Goal: Find specific page/section: Find specific page/section

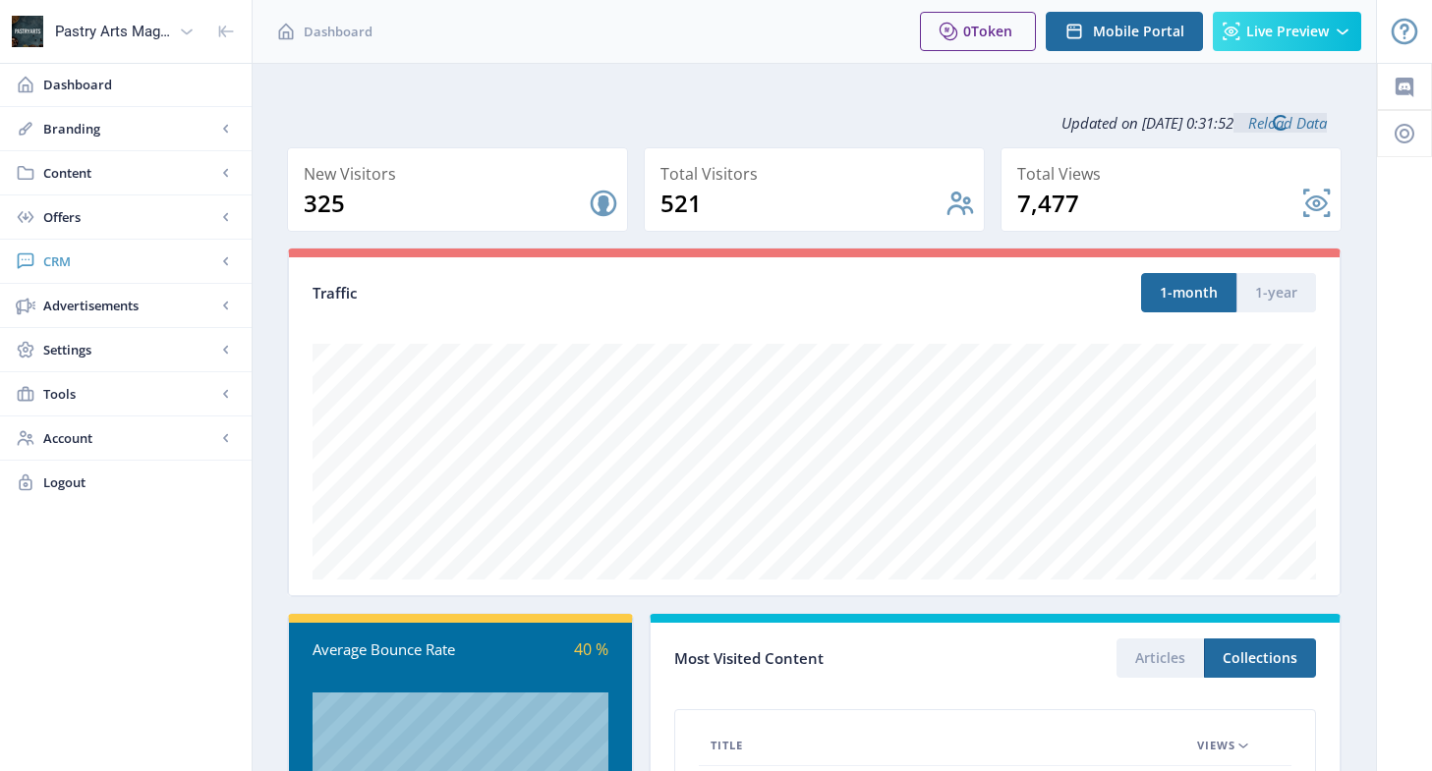
click at [102, 262] on span "CRM" at bounding box center [129, 262] width 173 height 20
click at [98, 311] on span "Readers" at bounding box center [147, 306] width 169 height 20
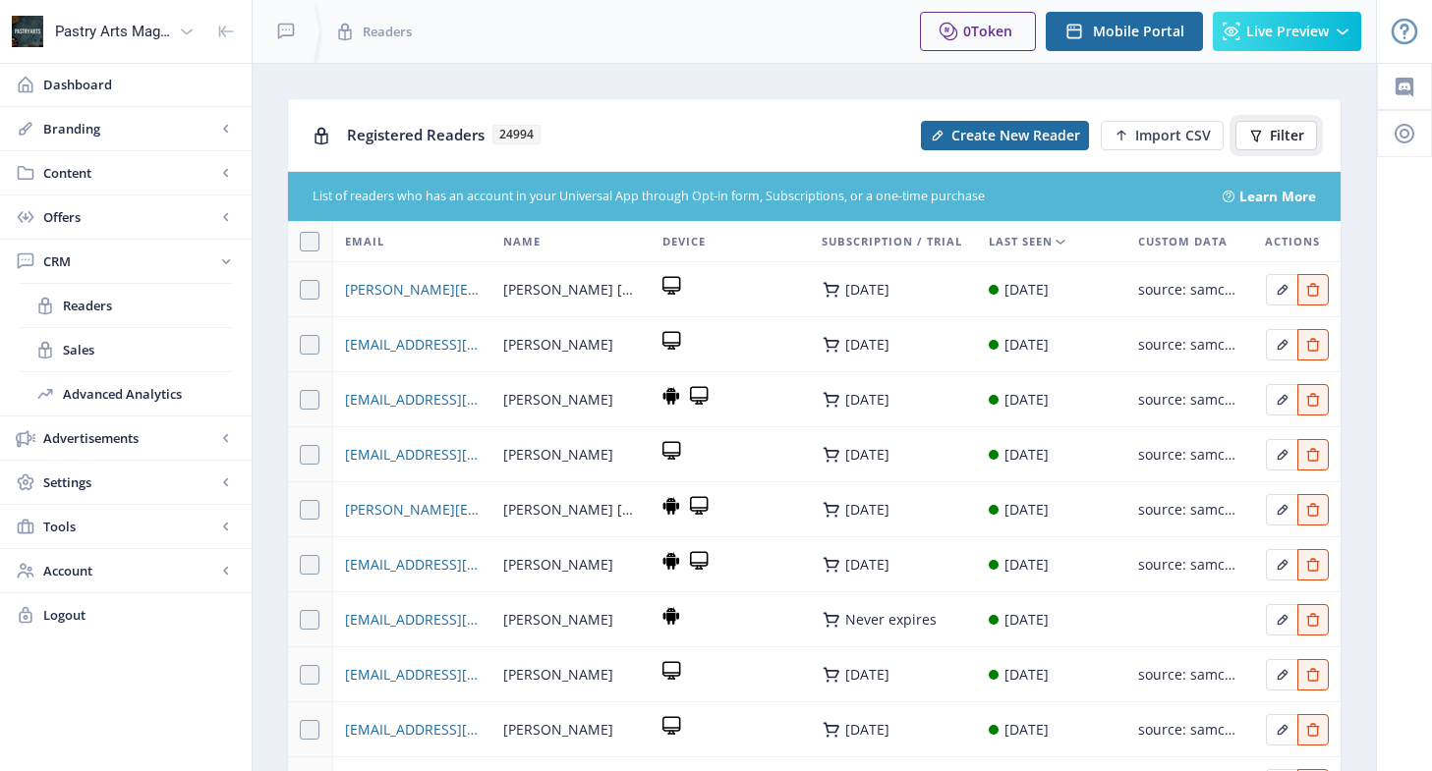
click at [1281, 124] on button "Filter" at bounding box center [1276, 135] width 82 height 29
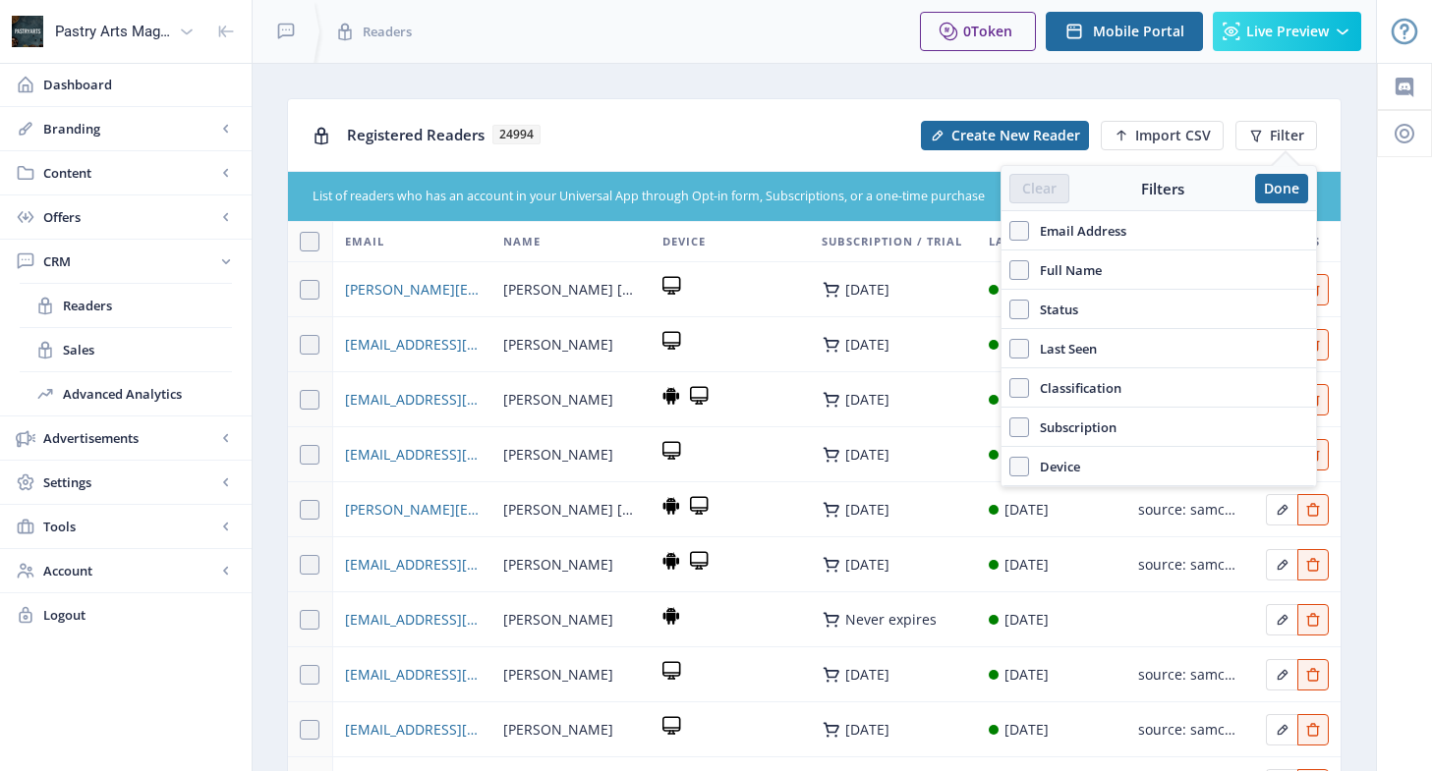
click at [1091, 231] on span "Email Address" at bounding box center [1077, 231] width 97 height 24
click at [1010, 231] on input "Email Address" at bounding box center [1009, 230] width 1 height 1
checkbox input "true"
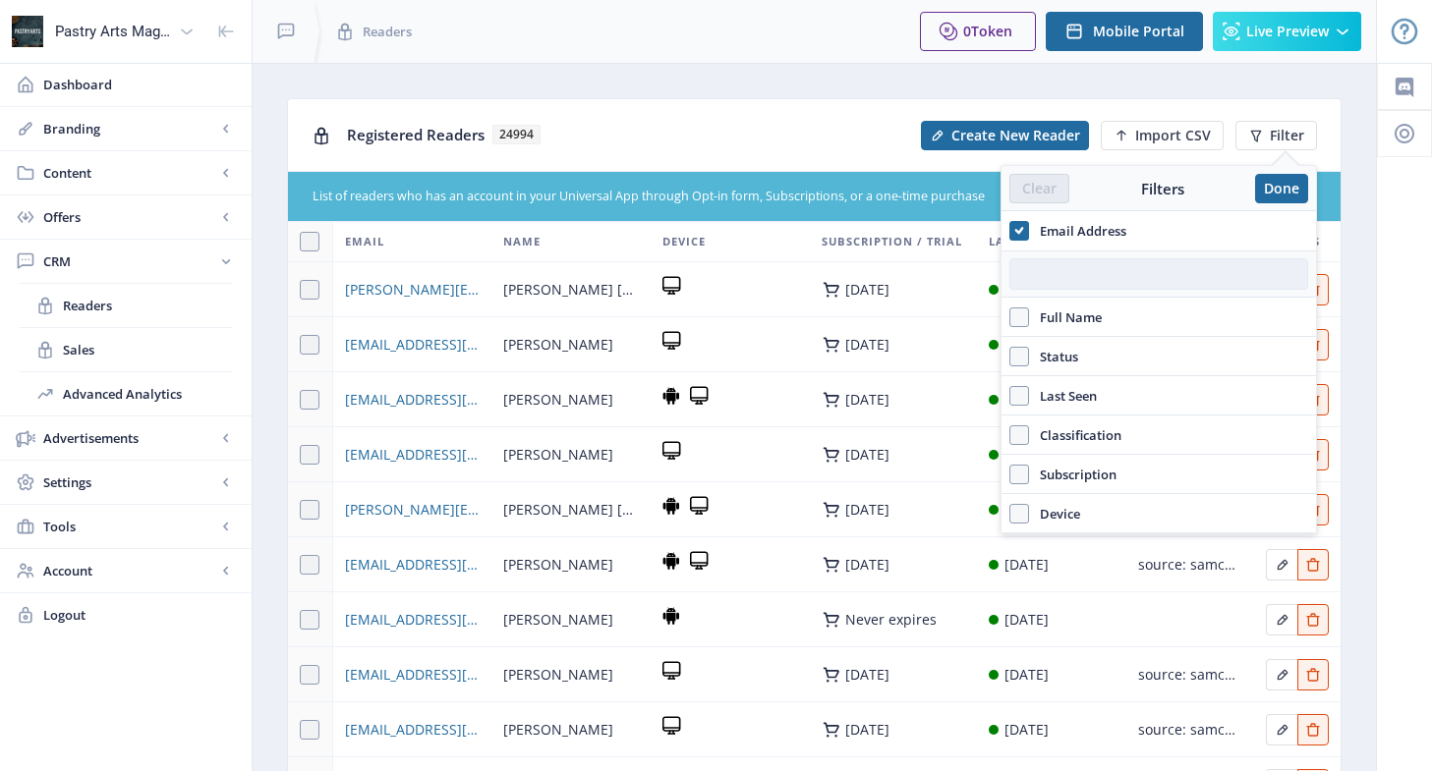
click at [1058, 263] on input "text" at bounding box center [1158, 273] width 299 height 31
paste input "[EMAIL_ADDRESS][DOMAIN_NAME]"
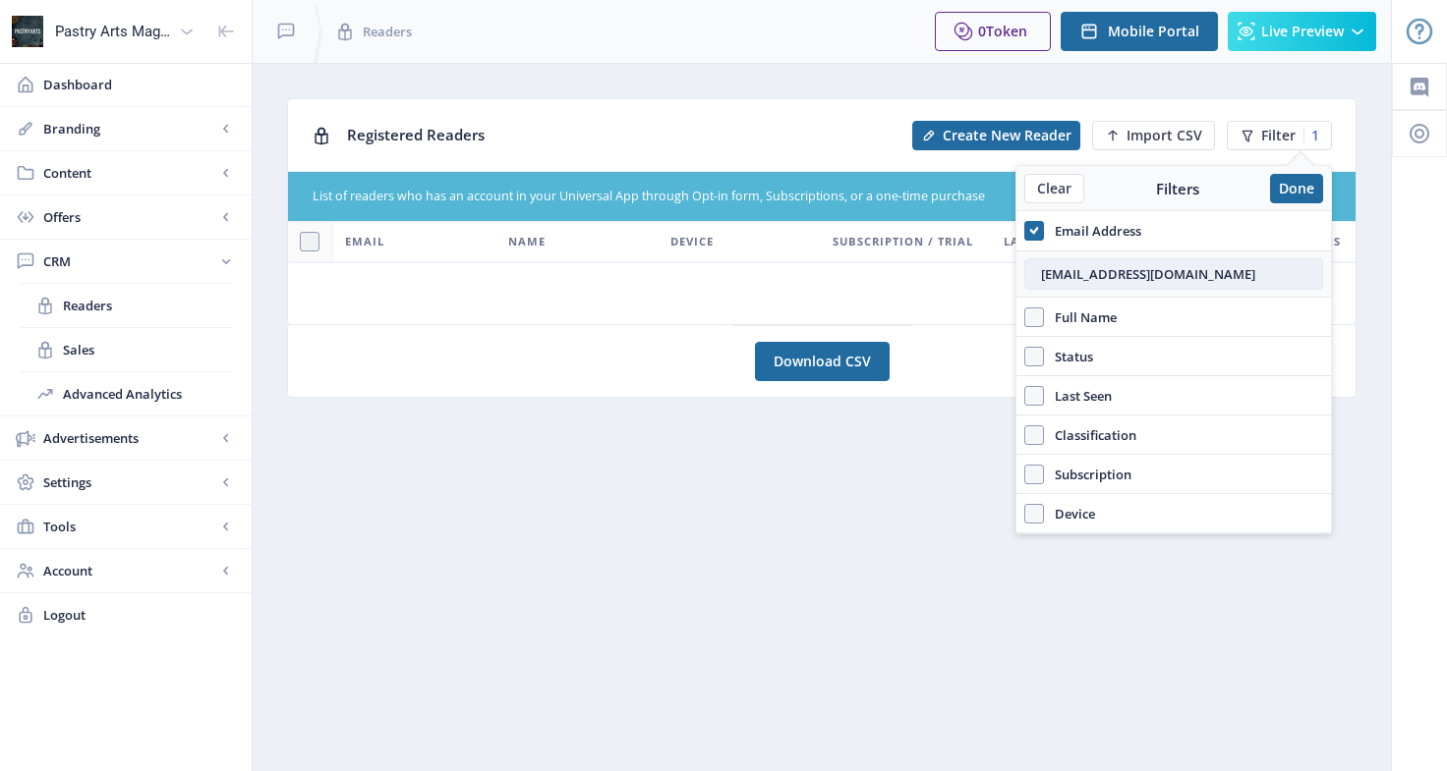
click at [1045, 274] on input "[EMAIL_ADDRESS][DOMAIN_NAME]" at bounding box center [1173, 273] width 299 height 31
click at [1184, 277] on input "[EMAIL_ADDRESS][DOMAIN_NAME]" at bounding box center [1173, 273] width 299 height 31
type input "[EMAIL_ADDRESS][DOMAIN_NAME]"
drag, startPoint x: 1182, startPoint y: 264, endPoint x: 1011, endPoint y: 274, distance: 171.3
click at [1011, 274] on nb-layout "Pastry Arts Magazine Dashboard Branding App Appearance Brand Brief Pages SEO We…" at bounding box center [723, 385] width 1447 height 771
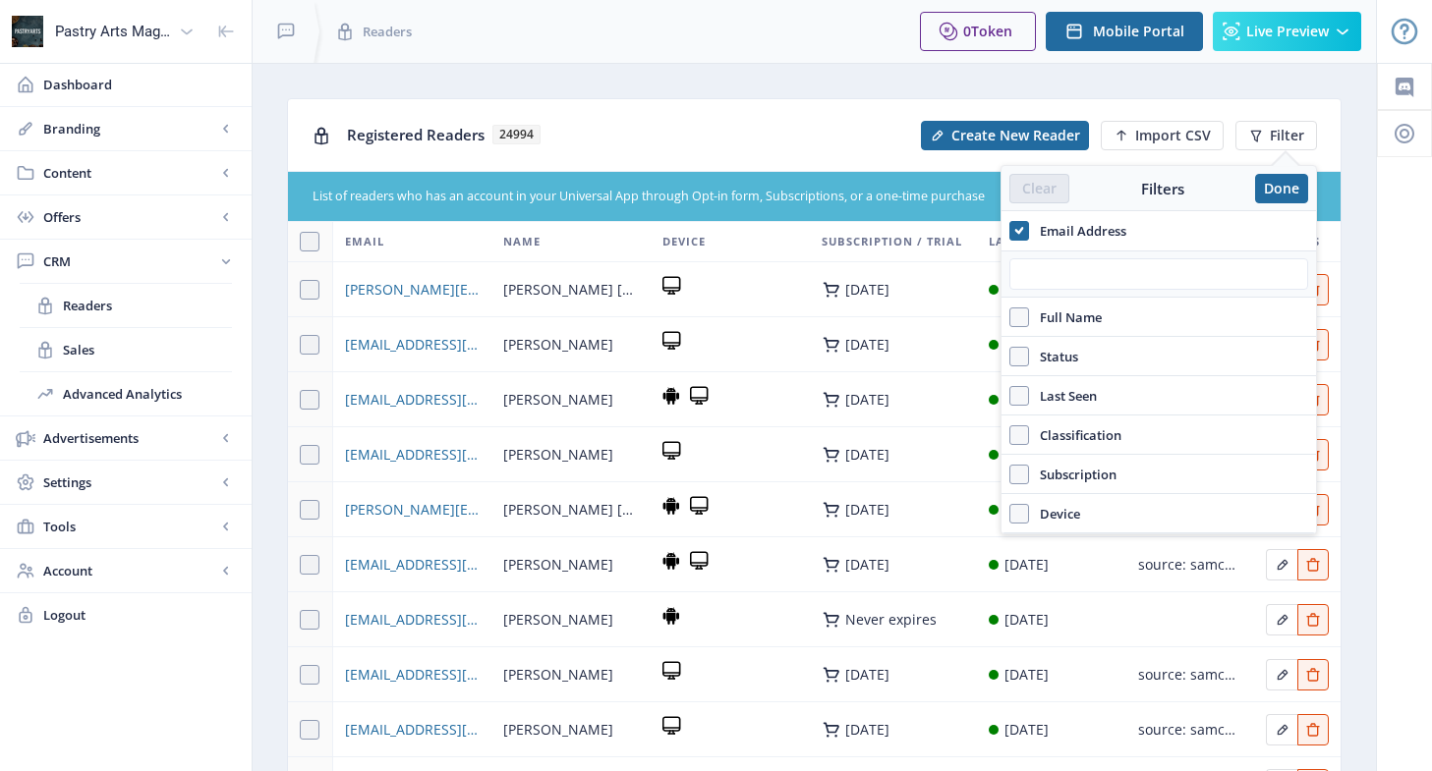
click at [1078, 319] on span "Full Name" at bounding box center [1065, 318] width 73 height 24
click at [1010, 317] on input "Full Name" at bounding box center [1009, 316] width 1 height 1
checkbox input "true"
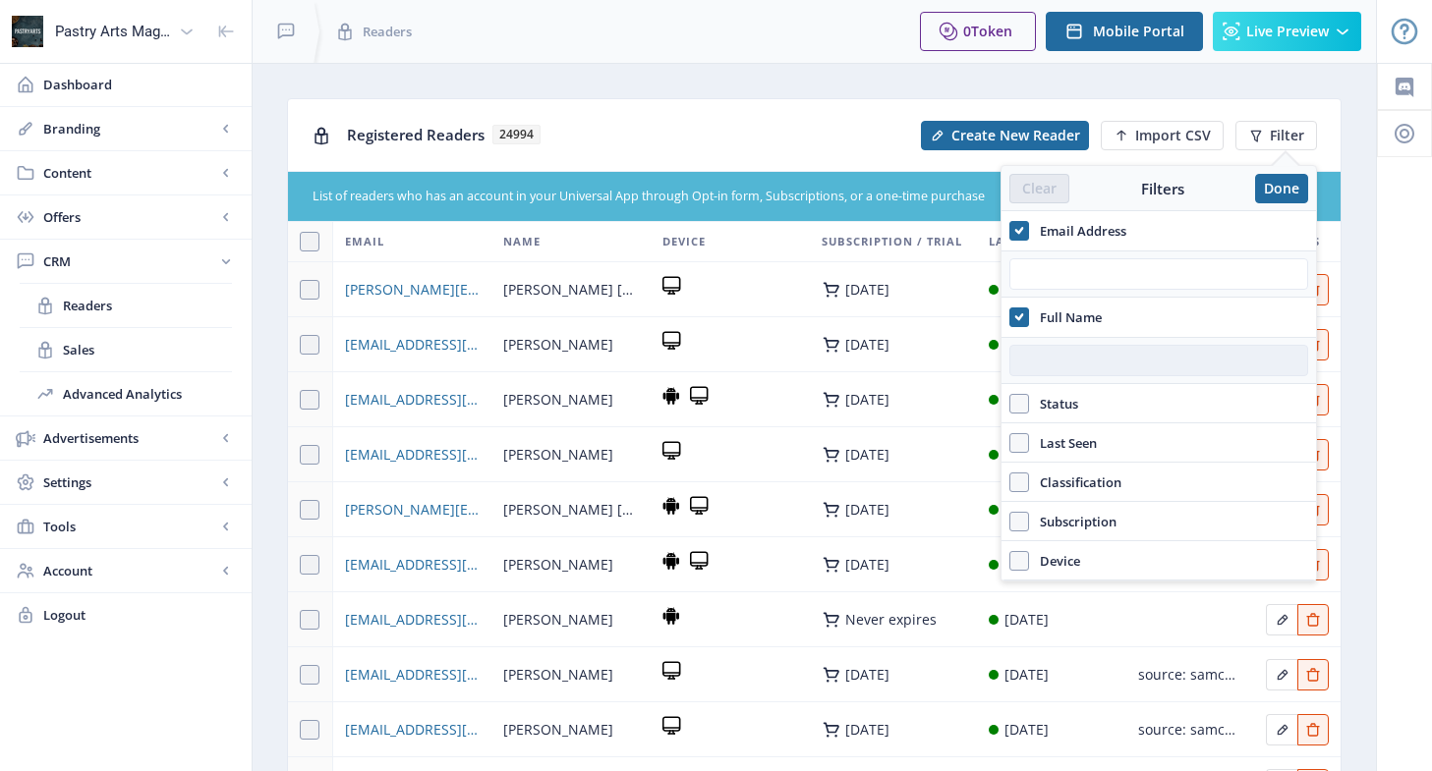
click at [1056, 365] on input "text" at bounding box center [1158, 360] width 299 height 31
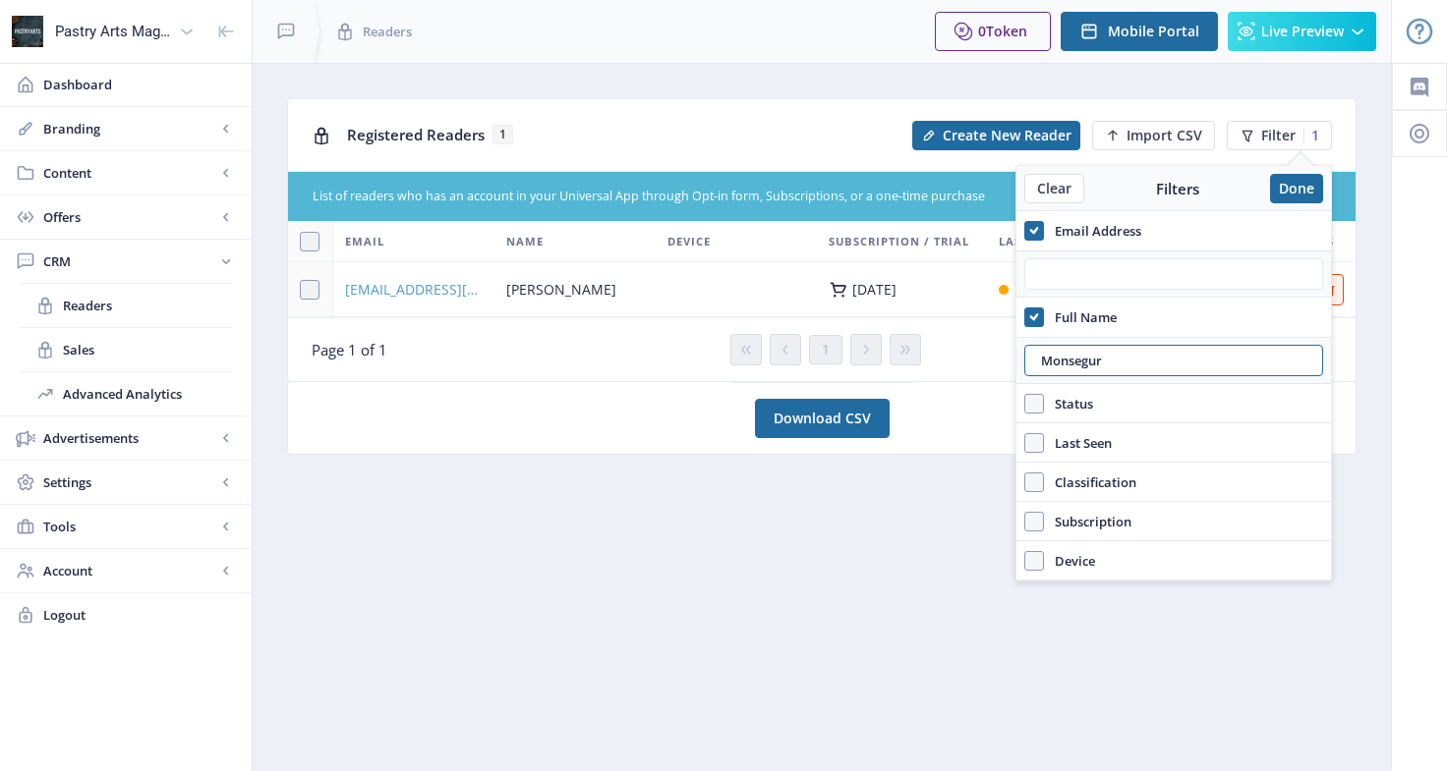
type input "Monsegur"
click at [453, 286] on span "[EMAIL_ADDRESS][DOMAIN_NAME]" at bounding box center [414, 290] width 138 height 24
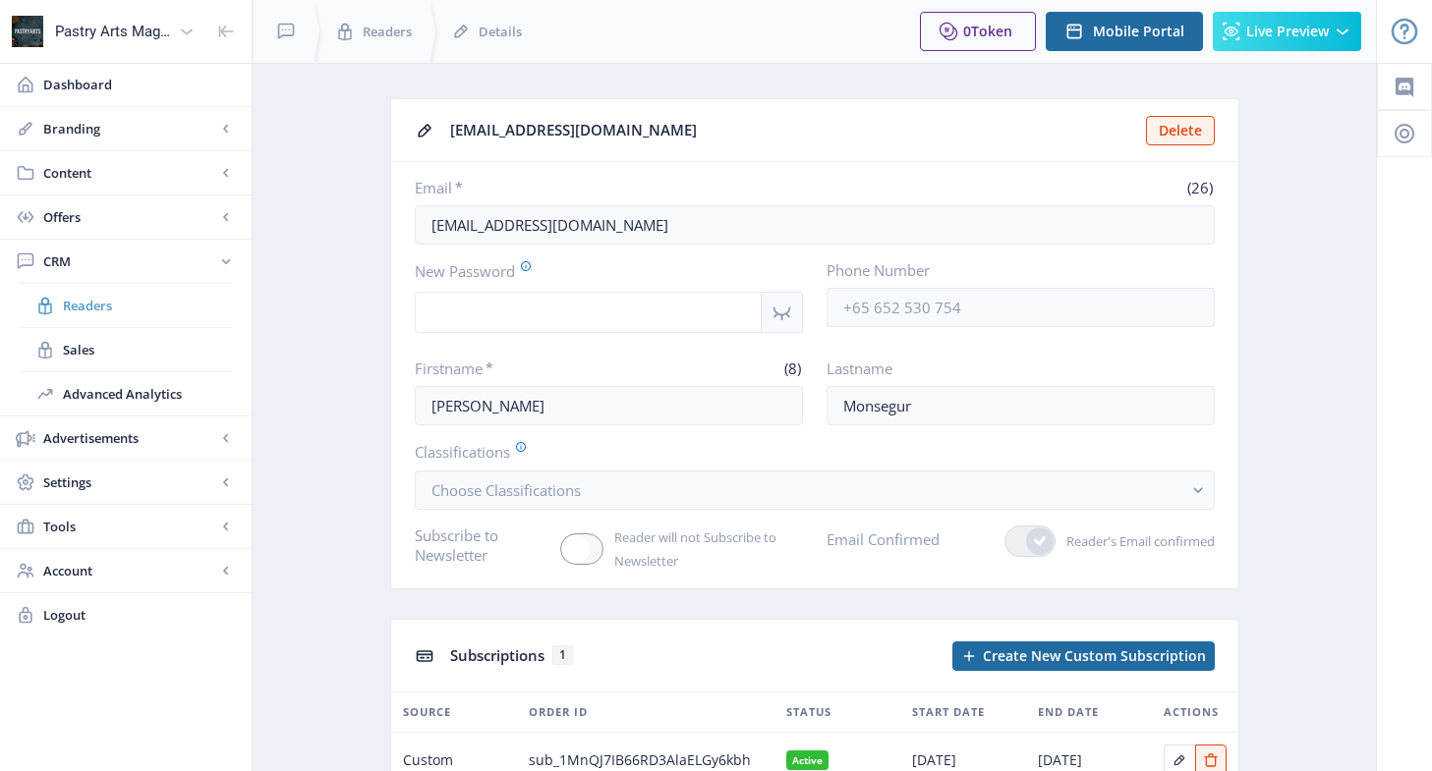
click at [95, 300] on span "Readers" at bounding box center [147, 306] width 169 height 20
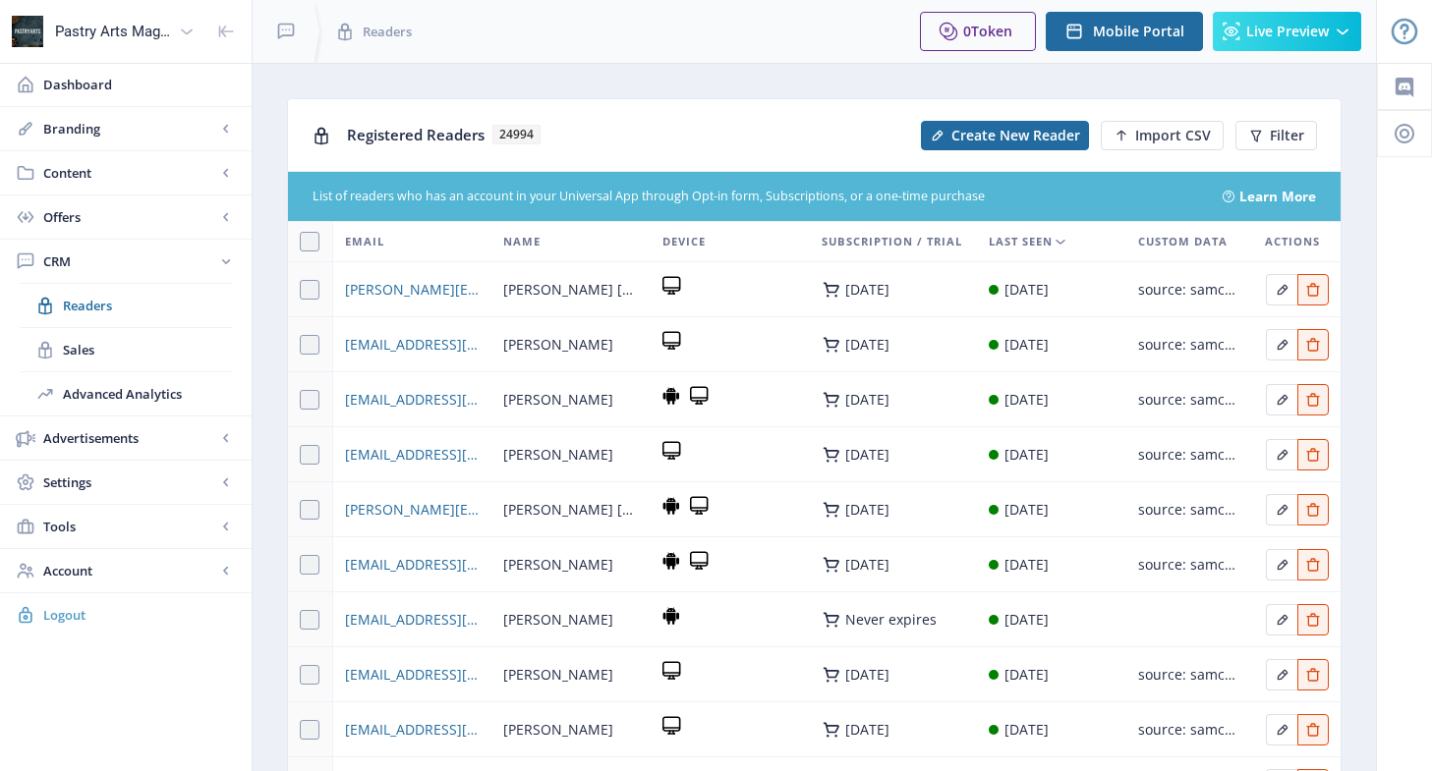
click at [67, 616] on span "Logout" at bounding box center [139, 615] width 193 height 20
